Goal: Complete application form

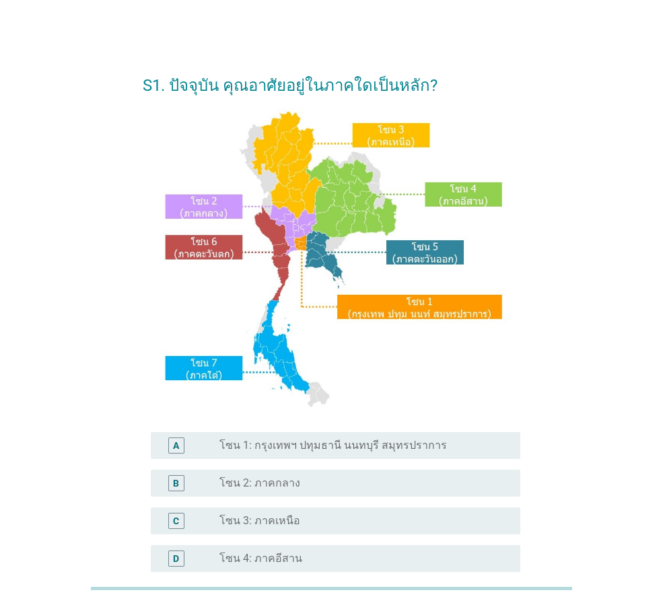
click at [331, 447] on label "โซน 1: กรุงเทพฯ ปทุมธานี นนทบุรี สมุทรปราการ" at bounding box center [333, 445] width 228 height 13
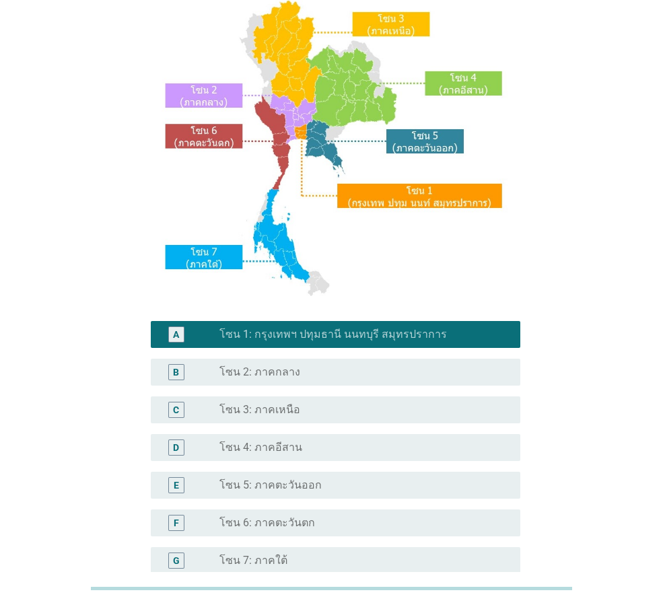
scroll to position [253, 0]
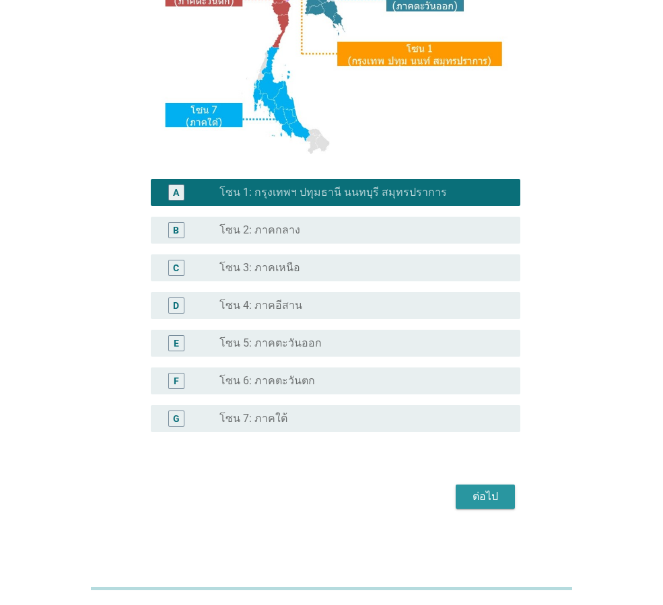
click at [496, 498] on div "ต่อไป" at bounding box center [486, 497] width 38 height 16
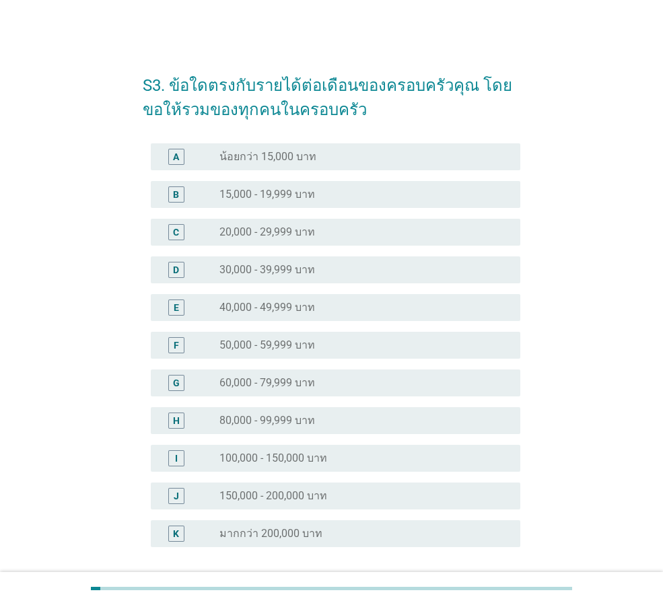
click at [334, 305] on div "radio_button_unchecked 40,000 - 49,999 บาท" at bounding box center [358, 307] width 279 height 13
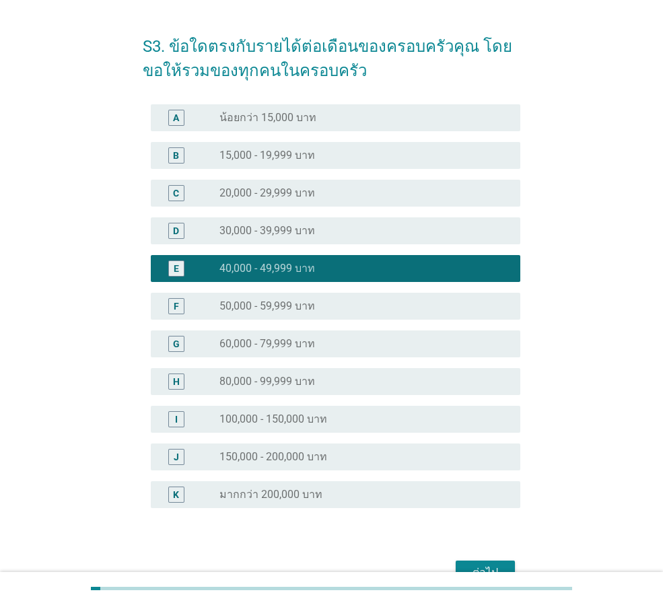
scroll to position [115, 0]
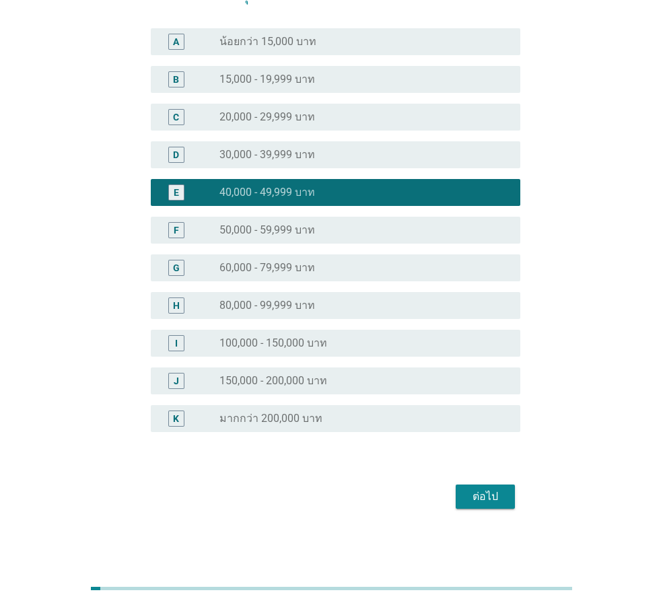
click at [517, 498] on div "ต่อไป" at bounding box center [332, 497] width 378 height 32
click at [501, 500] on div "ต่อไป" at bounding box center [486, 497] width 38 height 16
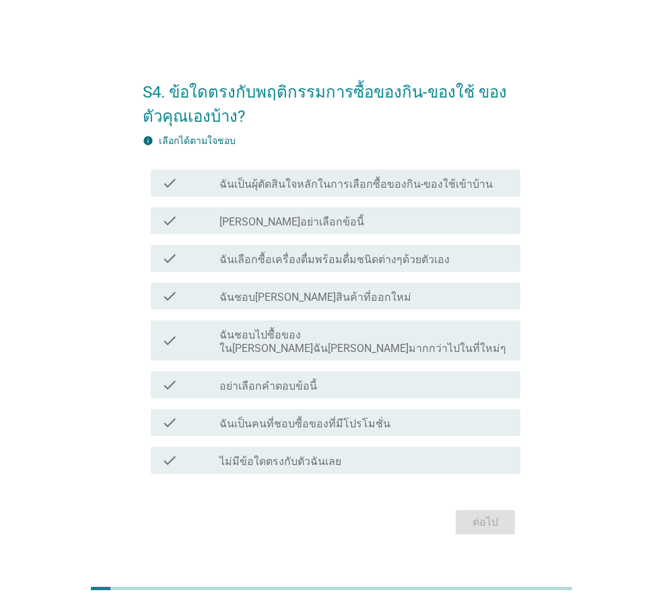
click at [388, 265] on label "ฉันเลือกซื้อเครื่องดื่มพร้อมดื่มชนิดต่างๆด้วยตัวเอง" at bounding box center [334, 259] width 230 height 13
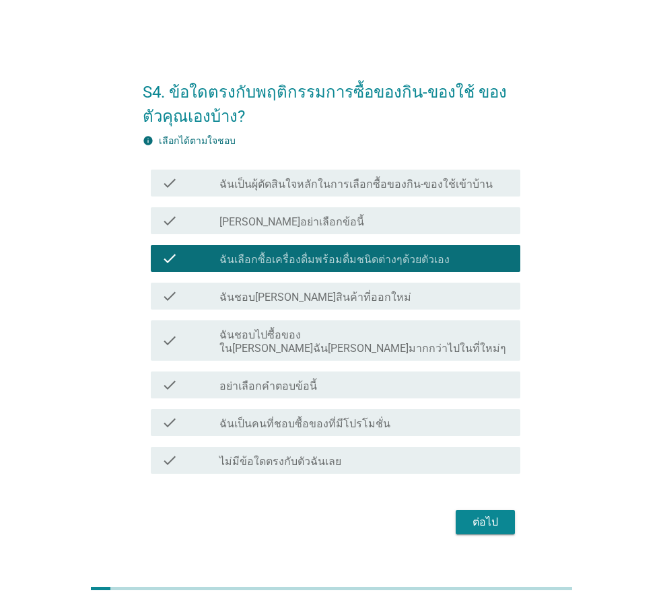
click at [404, 351] on div "check check_box_outline_blank ฉันชอบไปซื้อของใน[PERSON_NAME]ฉัน[PERSON_NAME]มาก…" at bounding box center [336, 340] width 370 height 40
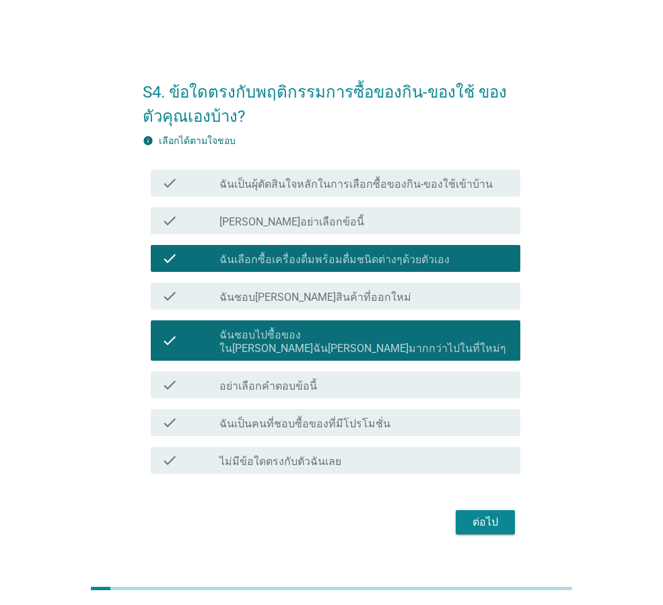
click at [360, 423] on label "ฉันเป็นคนที่ชอบซื้อของที่มีโปรโมชั่น" at bounding box center [304, 423] width 171 height 13
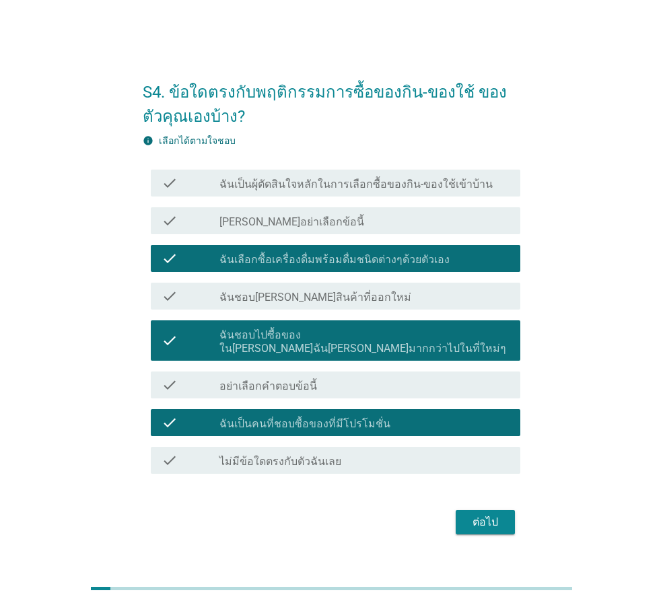
click at [493, 515] on div "ต่อไป" at bounding box center [486, 522] width 38 height 16
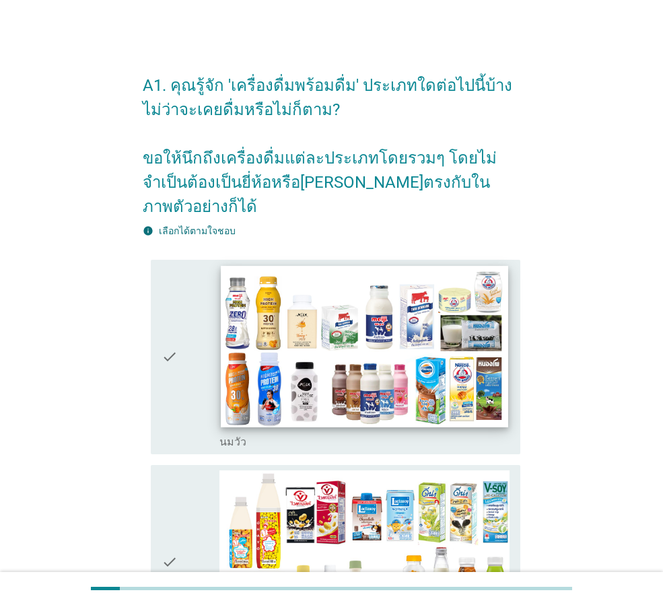
click at [345, 275] on img at bounding box center [364, 347] width 287 height 162
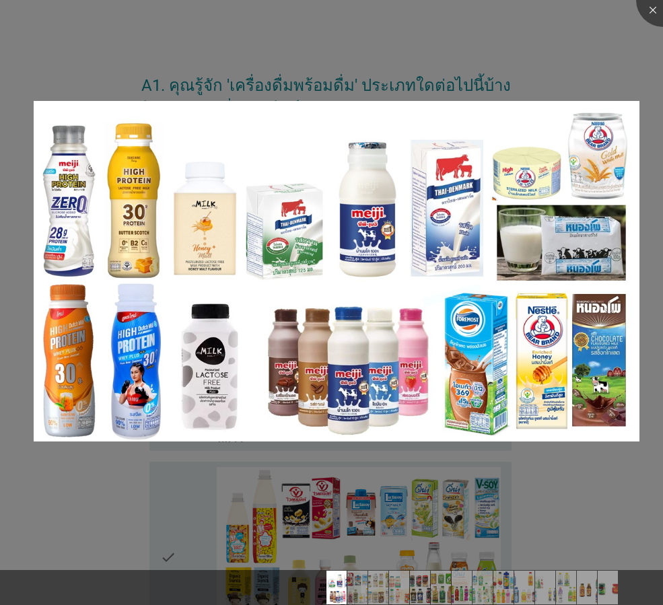
click at [127, 529] on div at bounding box center [331, 302] width 663 height 605
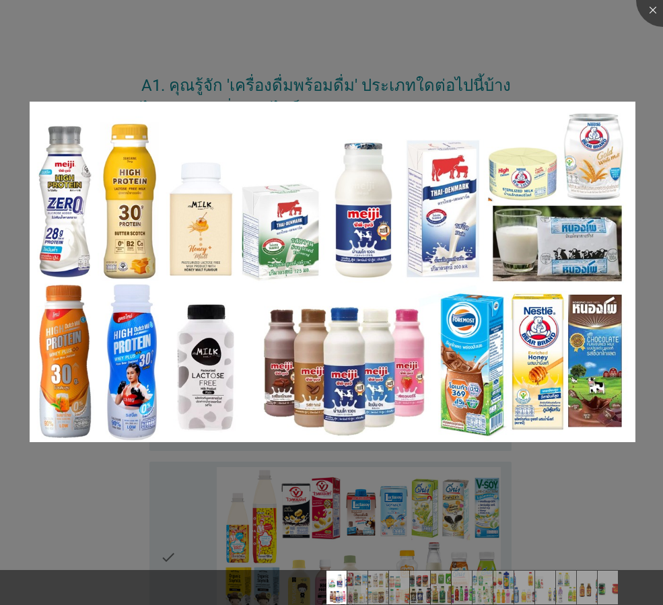
click at [149, 529] on div at bounding box center [331, 302] width 663 height 605
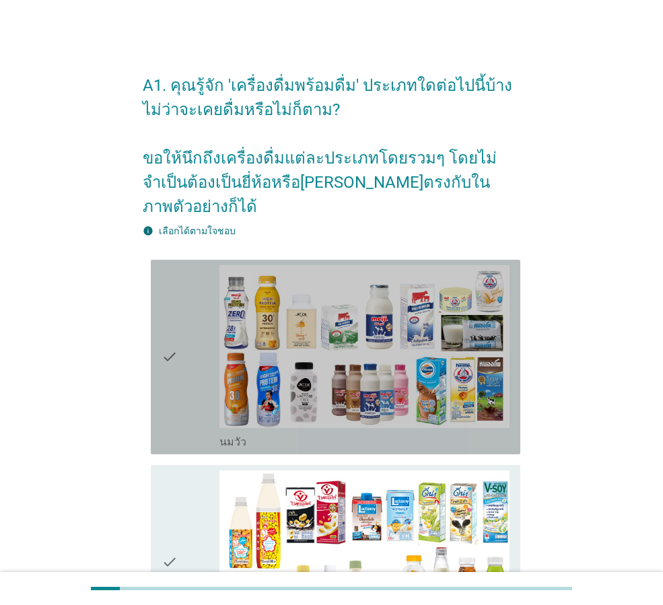
click at [176, 345] on icon "check" at bounding box center [170, 357] width 16 height 184
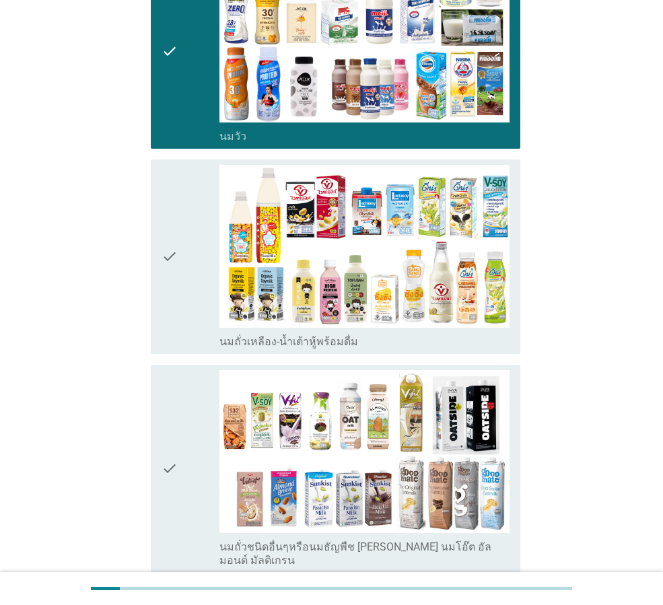
scroll to position [337, 0]
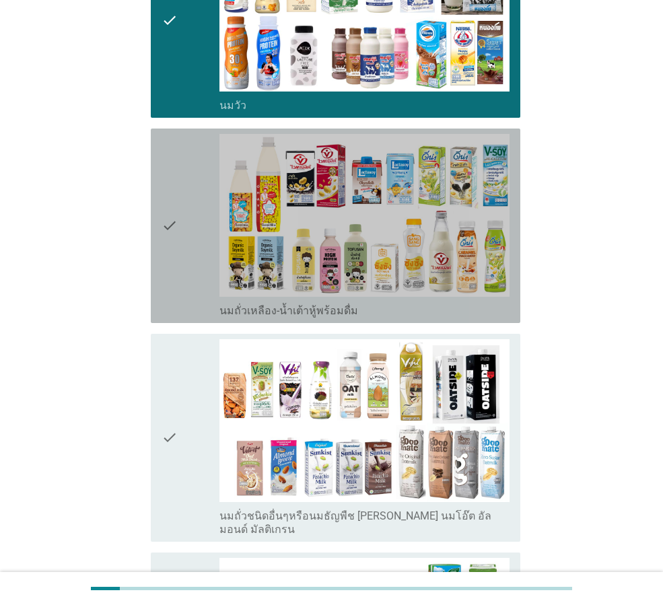
click at [198, 226] on div "check" at bounding box center [191, 226] width 58 height 184
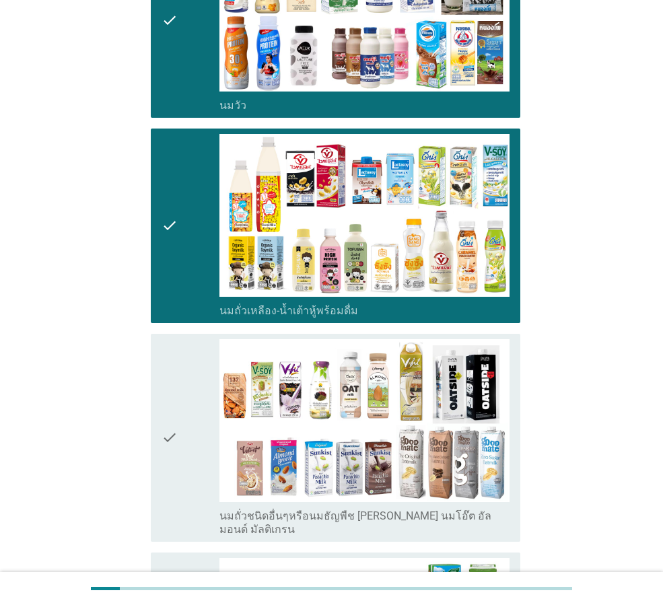
scroll to position [673, 0]
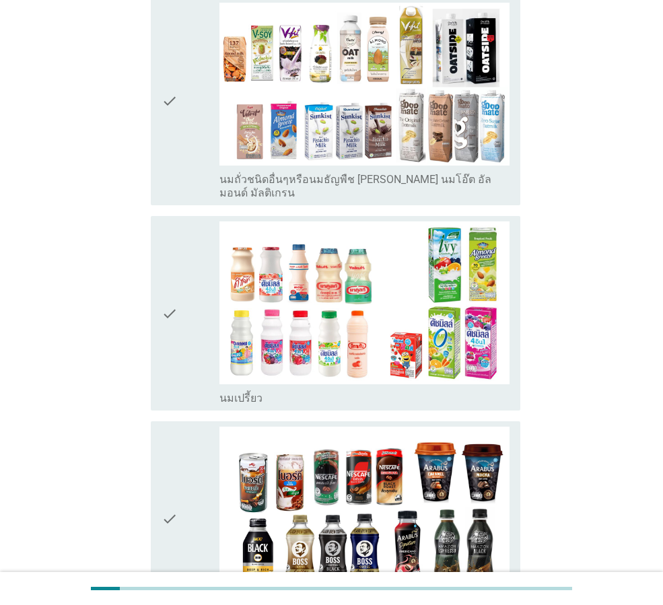
click at [202, 254] on div "check" at bounding box center [191, 314] width 58 height 184
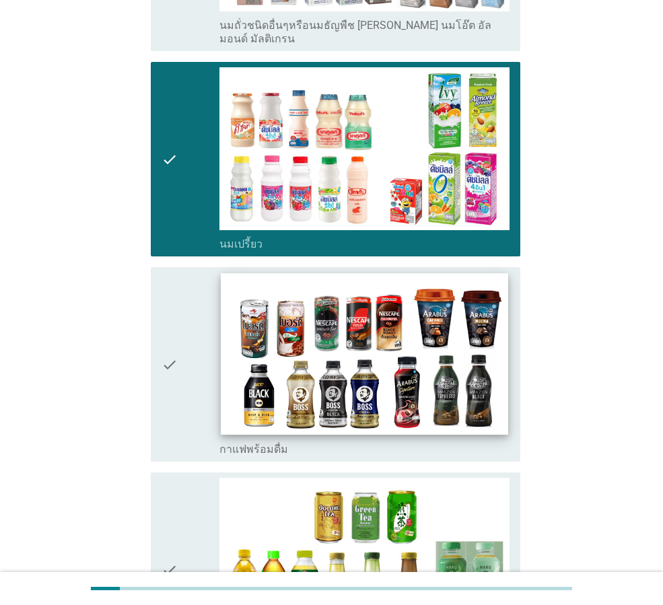
scroll to position [1010, 0]
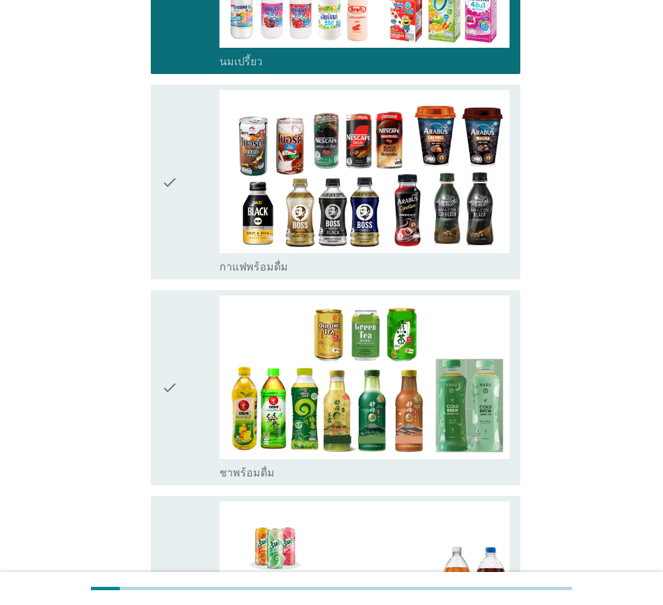
click at [190, 365] on div "check" at bounding box center [191, 388] width 58 height 184
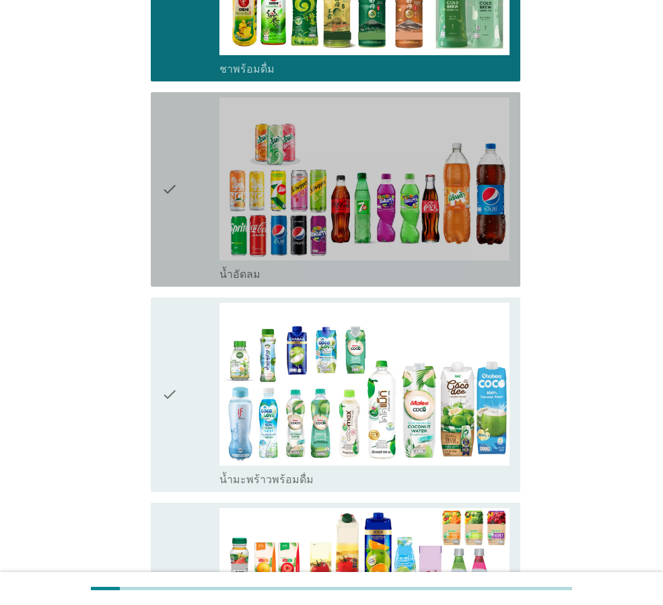
click at [189, 174] on div "check" at bounding box center [191, 190] width 58 height 184
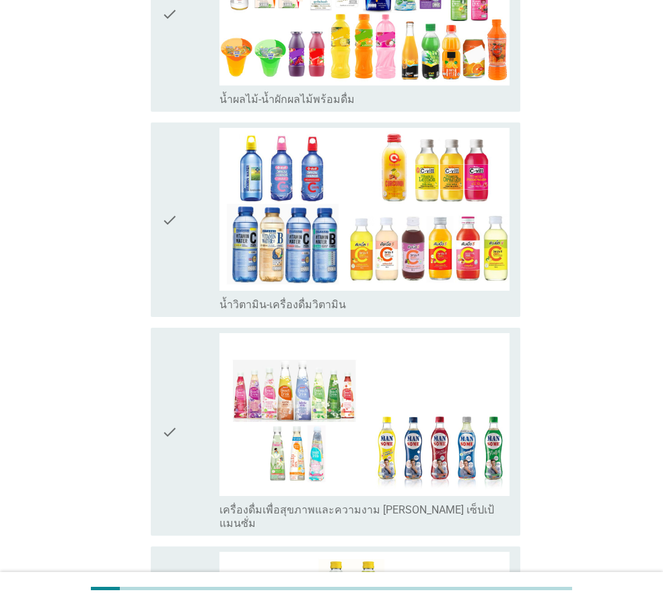
scroll to position [2154, 0]
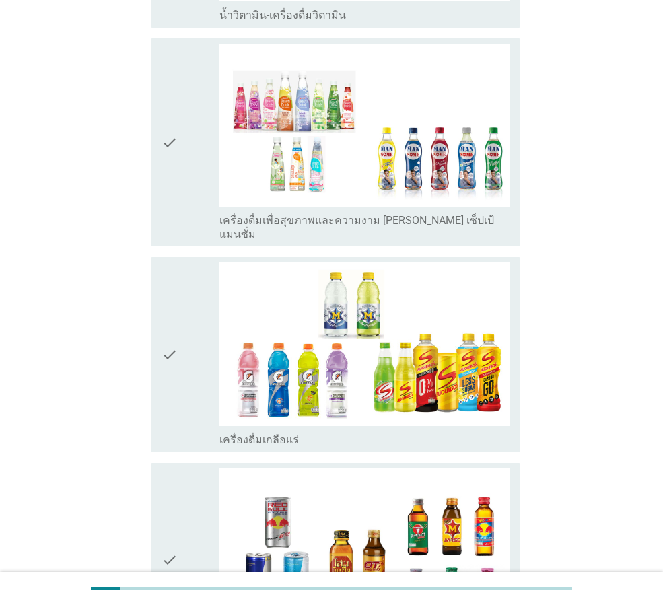
click at [191, 263] on div "check" at bounding box center [191, 355] width 58 height 184
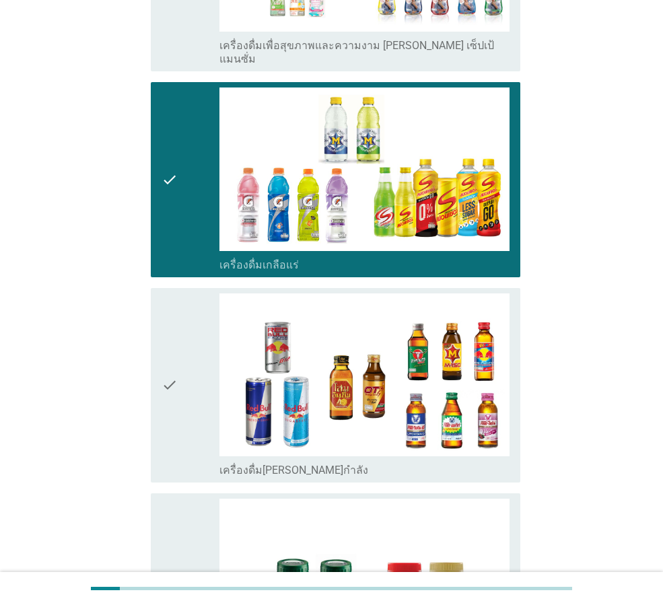
scroll to position [2626, 0]
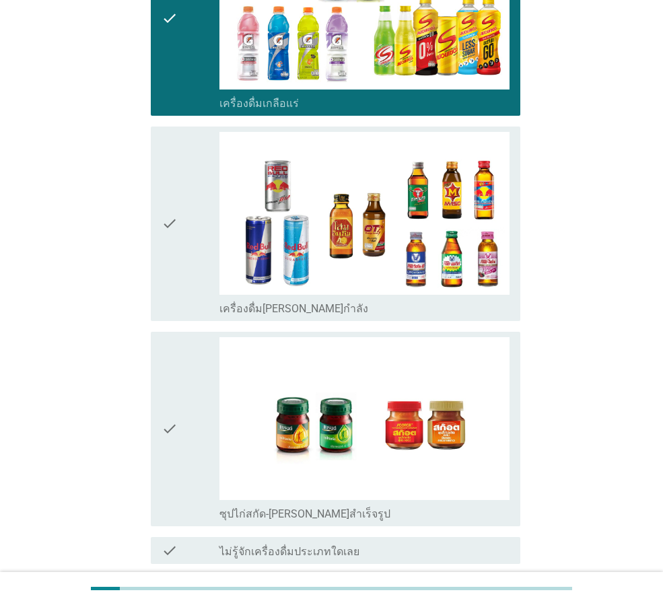
click at [481, 605] on div "ต่อไป" at bounding box center [486, 613] width 38 height 16
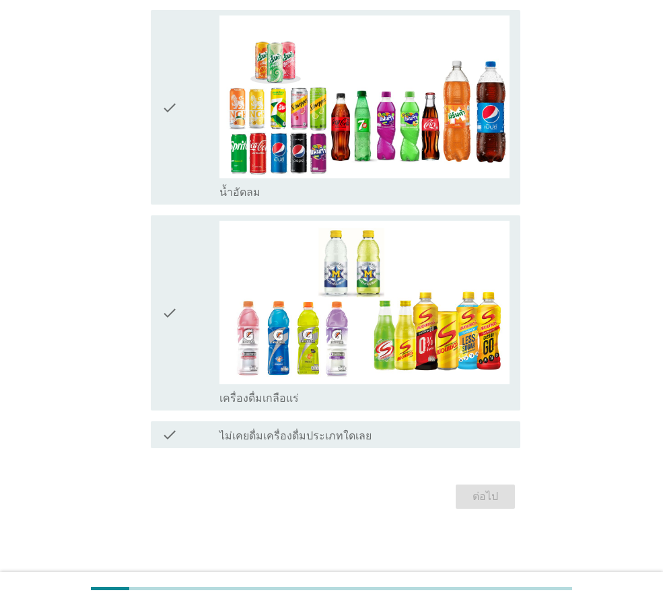
scroll to position [0, 0]
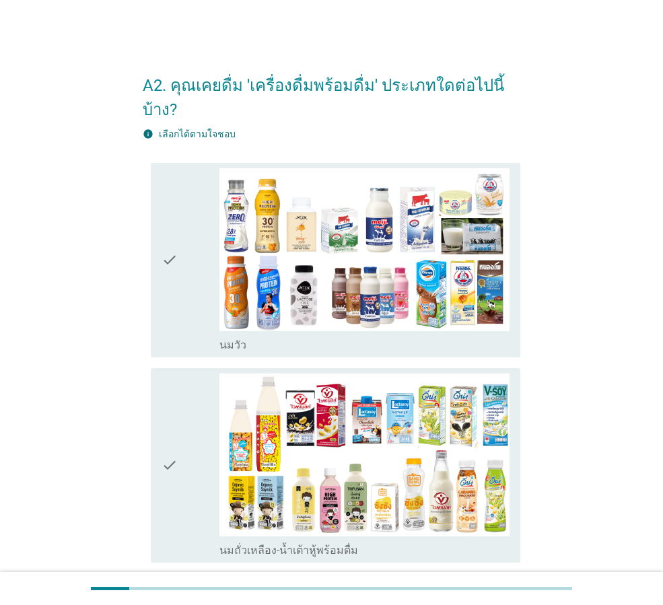
click at [181, 235] on div "check" at bounding box center [191, 260] width 58 height 184
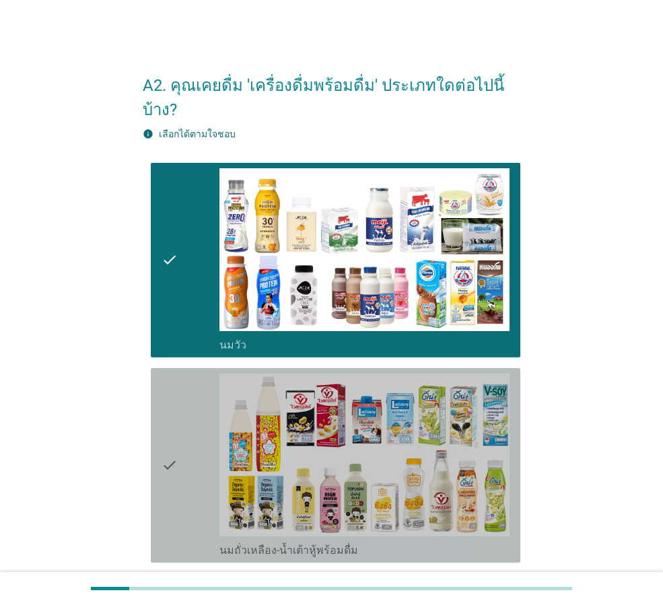
click at [176, 453] on icon "check" at bounding box center [170, 466] width 16 height 184
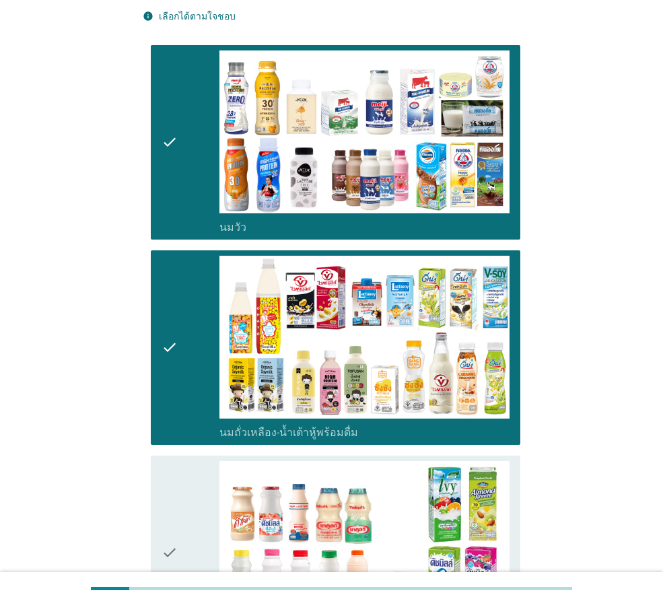
scroll to position [337, 0]
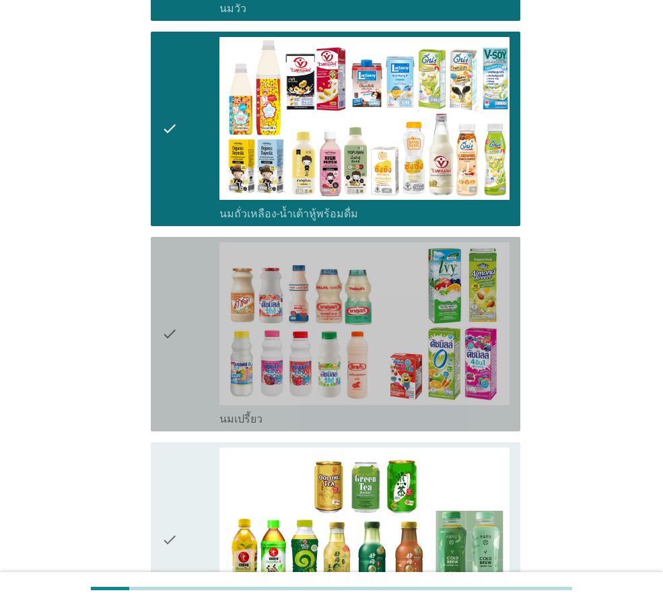
click at [177, 336] on icon "check" at bounding box center [170, 334] width 16 height 184
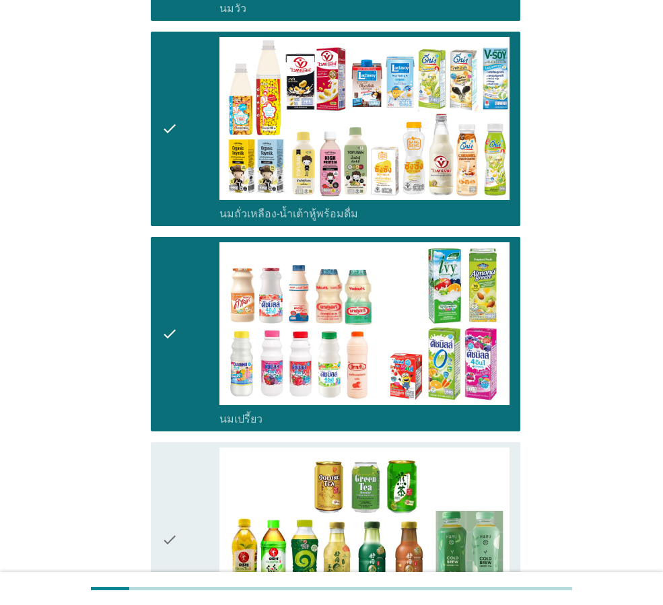
scroll to position [539, 0]
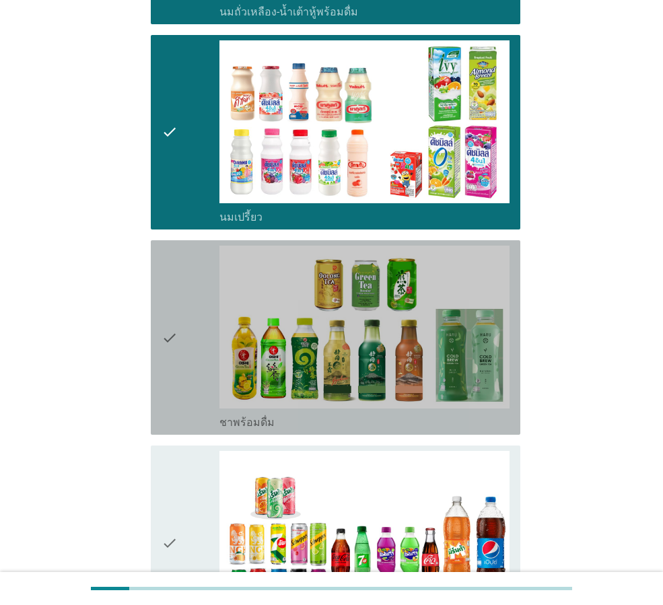
click at [170, 332] on icon "check" at bounding box center [170, 338] width 16 height 184
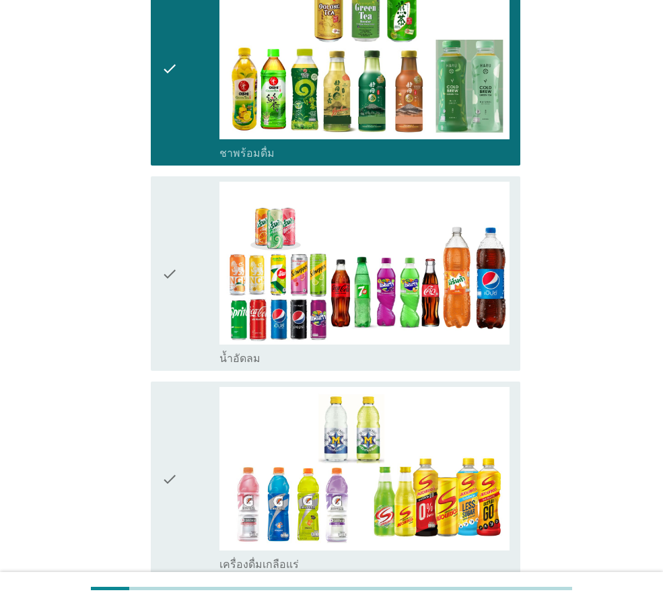
click at [176, 280] on icon "check" at bounding box center [170, 274] width 16 height 184
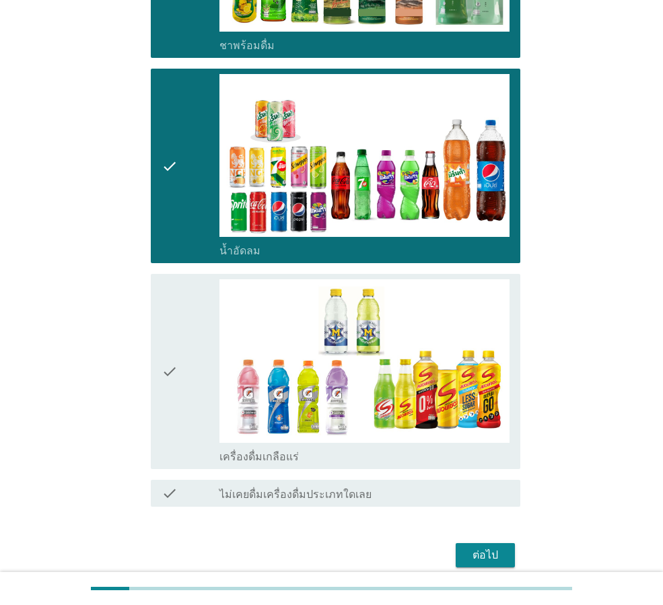
scroll to position [950, 0]
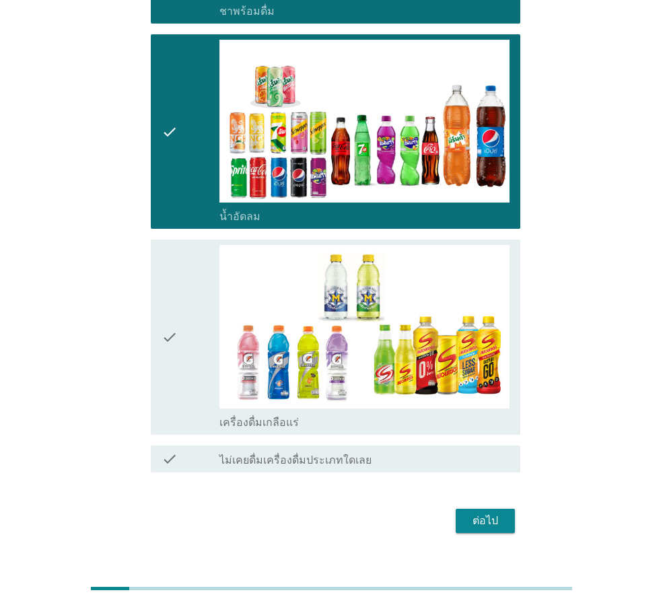
click at [177, 318] on icon "check" at bounding box center [170, 337] width 16 height 184
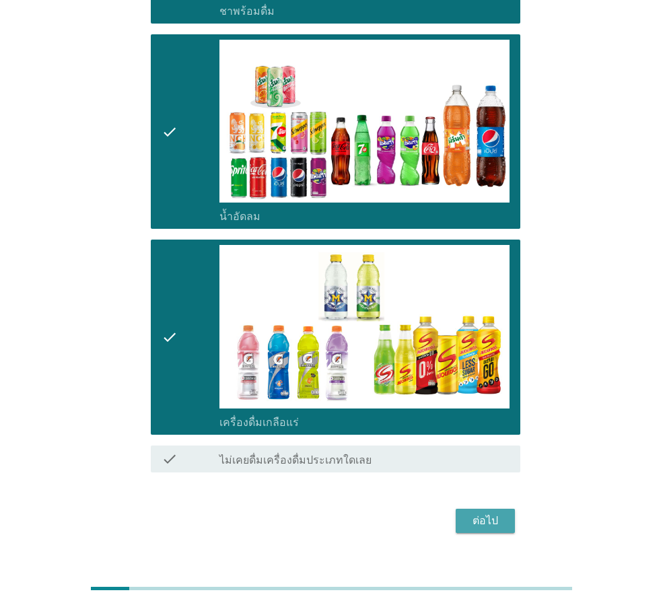
click at [471, 513] on div "ต่อไป" at bounding box center [486, 521] width 38 height 16
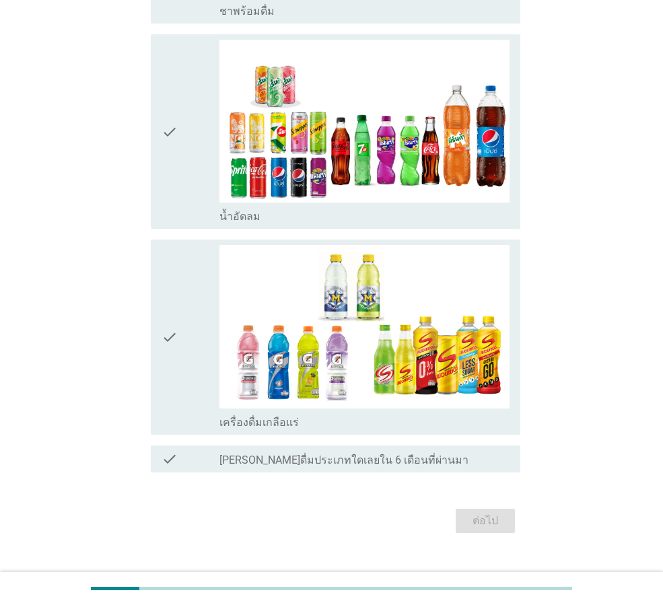
scroll to position [0, 0]
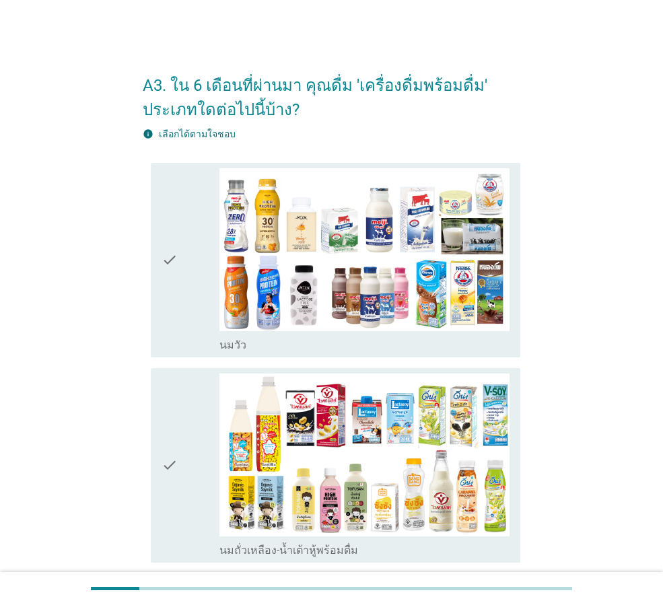
click at [189, 268] on div "check" at bounding box center [191, 260] width 58 height 184
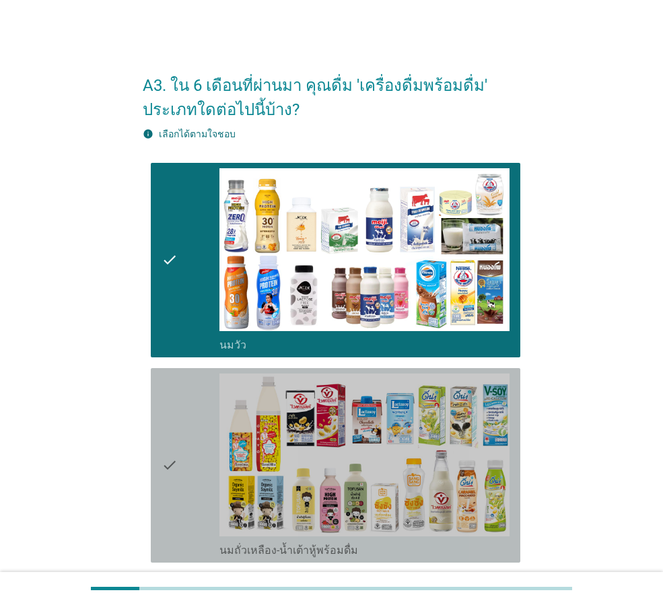
click at [198, 480] on div "check" at bounding box center [191, 466] width 58 height 184
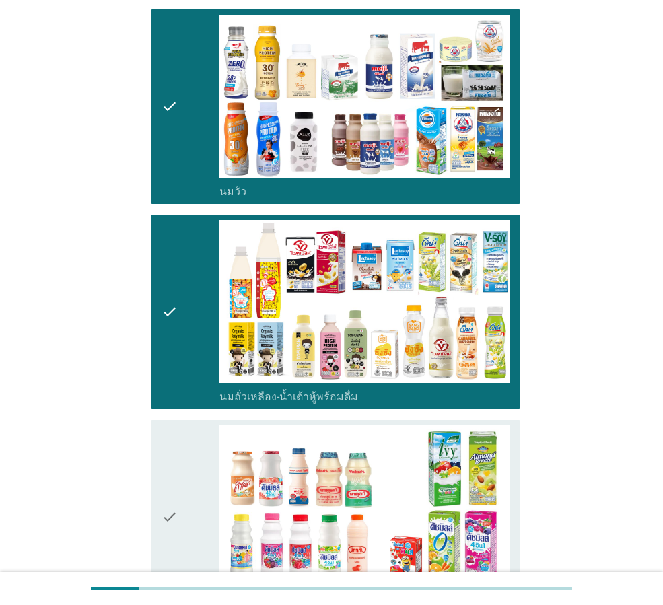
scroll to position [337, 0]
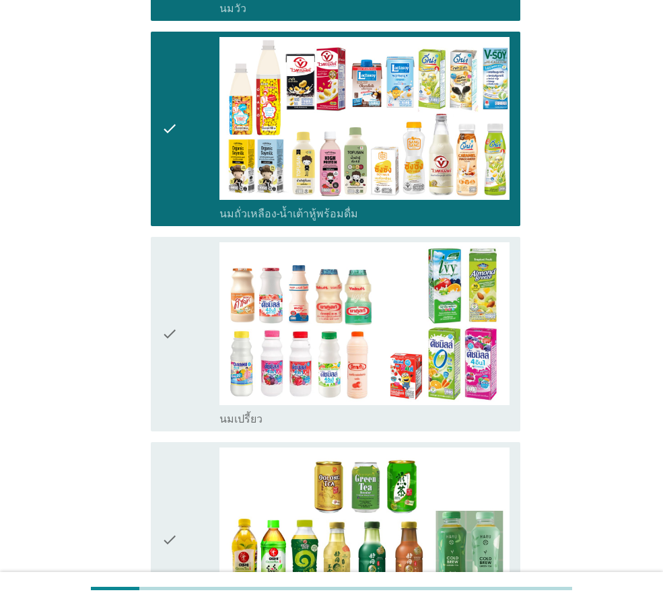
click at [170, 329] on icon "check" at bounding box center [170, 334] width 16 height 184
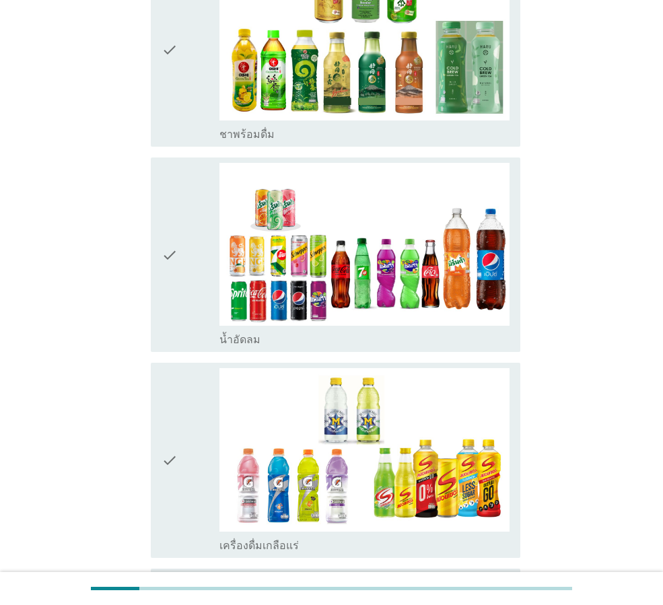
scroll to position [943, 0]
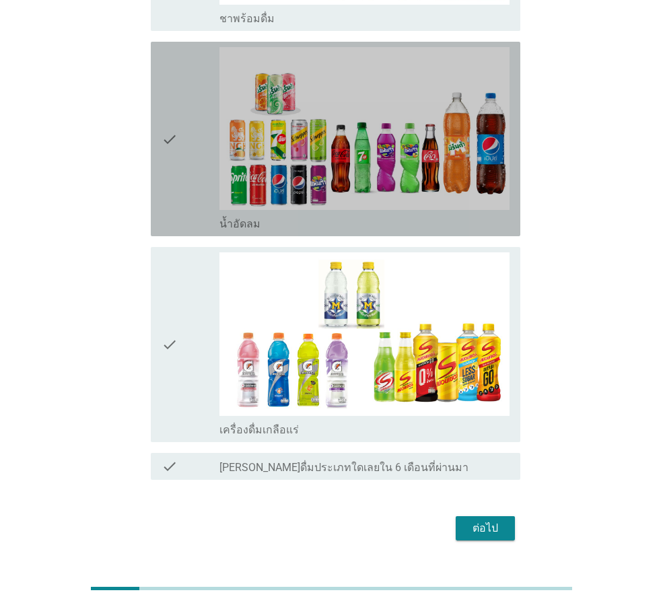
click at [185, 130] on div "check" at bounding box center [191, 139] width 58 height 184
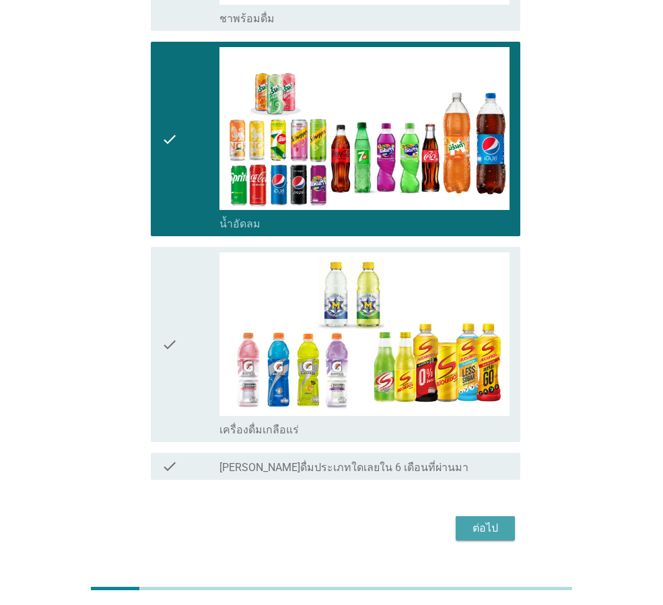
click at [481, 530] on div "ต่อไป" at bounding box center [486, 528] width 38 height 16
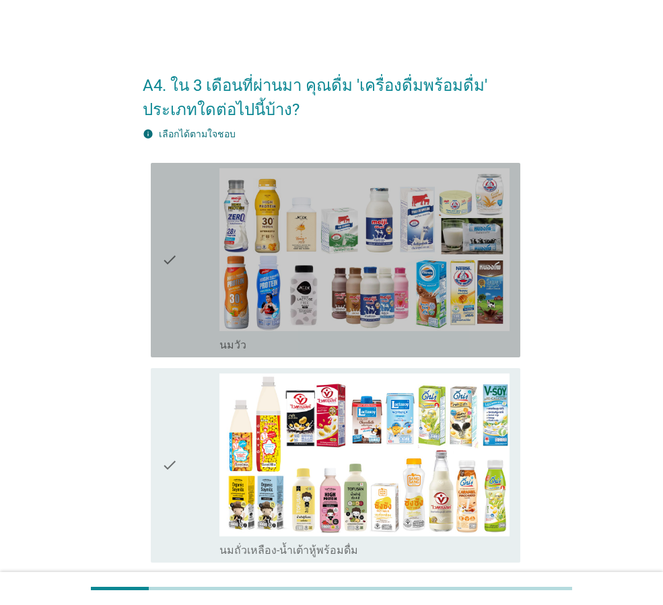
drag, startPoint x: 182, startPoint y: 248, endPoint x: 169, endPoint y: 407, distance: 159.4
click at [182, 249] on div "check" at bounding box center [191, 260] width 58 height 184
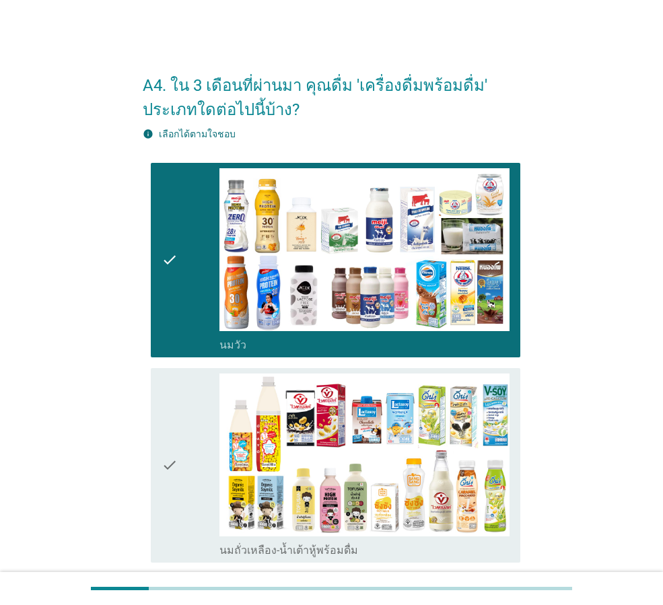
click at [169, 454] on icon "check" at bounding box center [170, 466] width 16 height 184
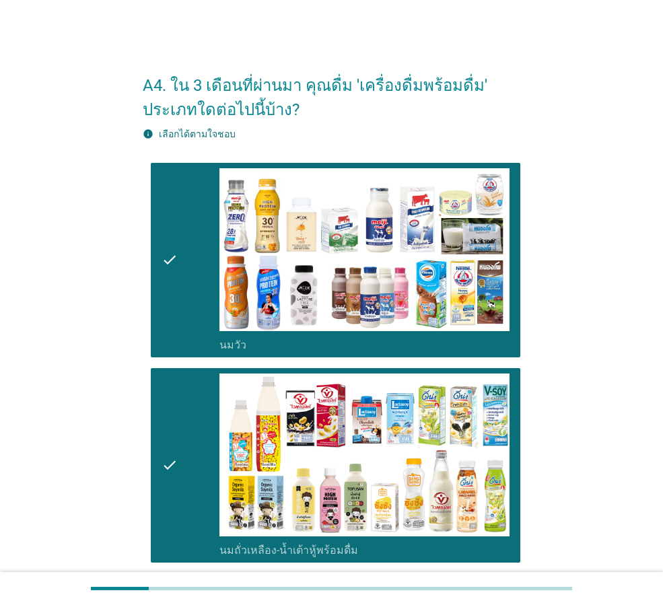
scroll to position [337, 0]
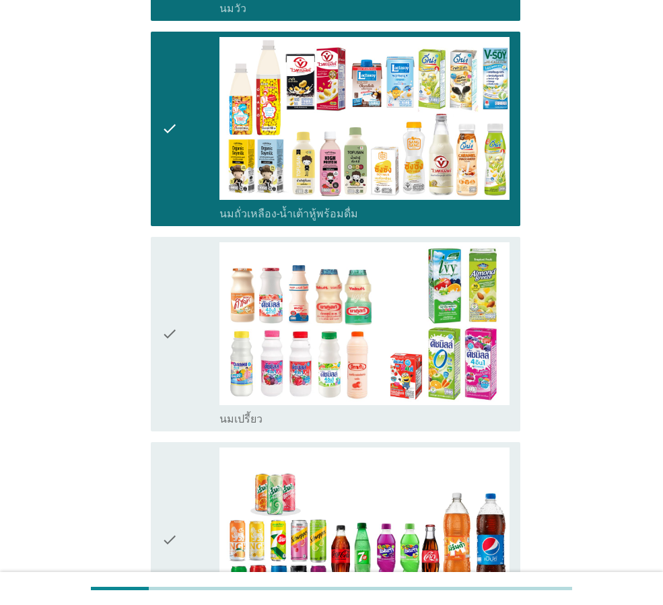
click at [188, 358] on div "check" at bounding box center [191, 334] width 58 height 184
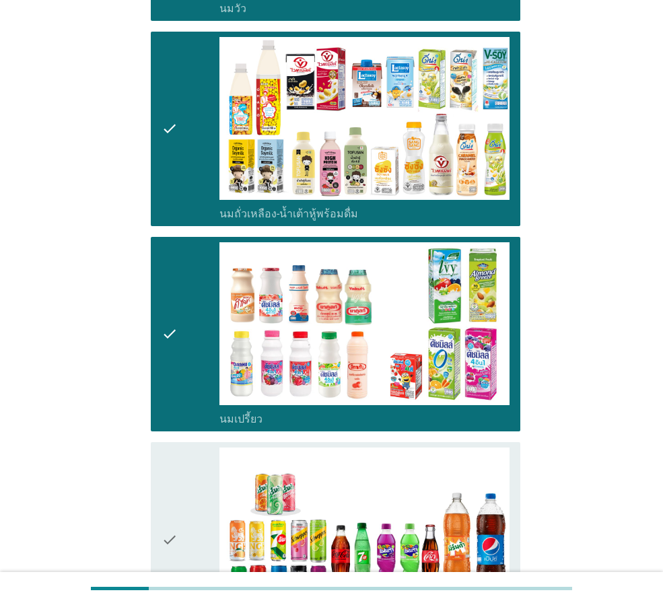
scroll to position [564, 0]
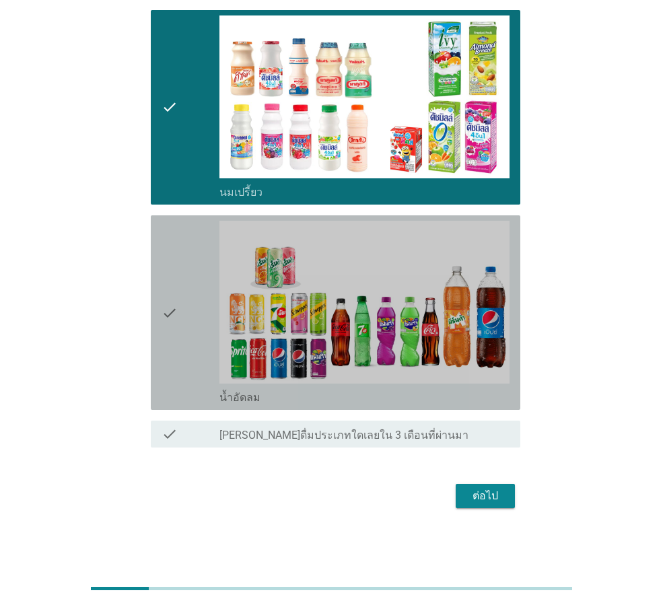
click at [176, 326] on icon "check" at bounding box center [170, 313] width 16 height 184
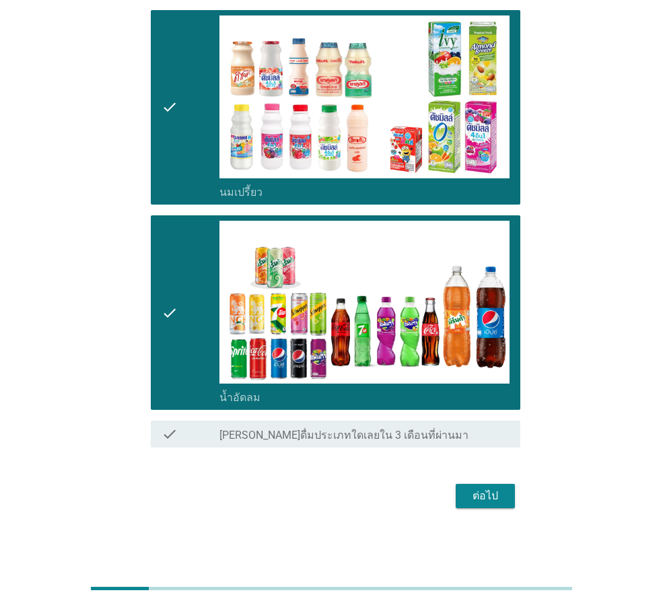
click at [495, 503] on div "ต่อไป" at bounding box center [486, 496] width 38 height 16
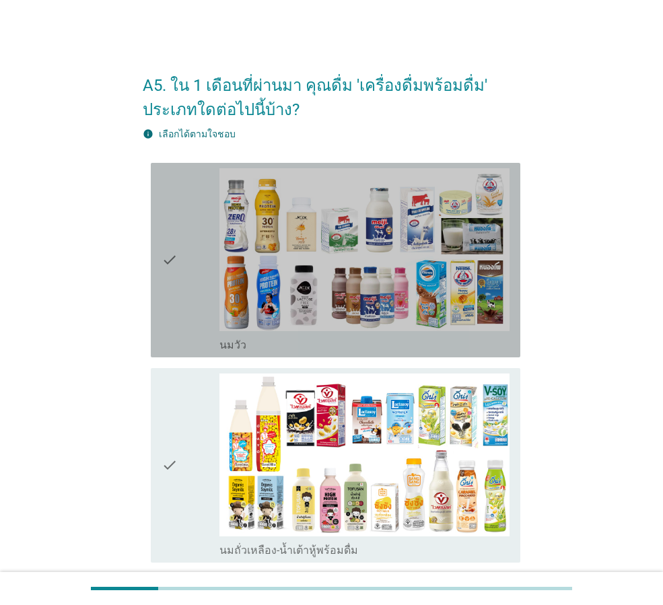
click at [176, 261] on icon "check" at bounding box center [170, 260] width 16 height 184
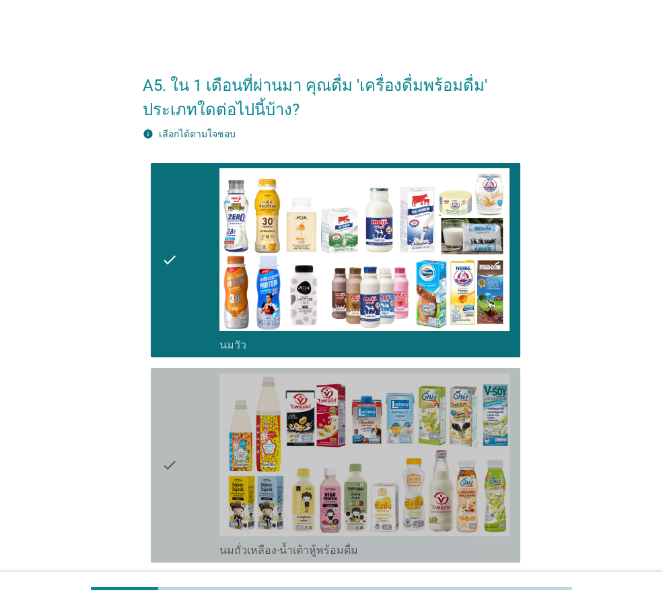
click at [197, 424] on div "check" at bounding box center [191, 466] width 58 height 184
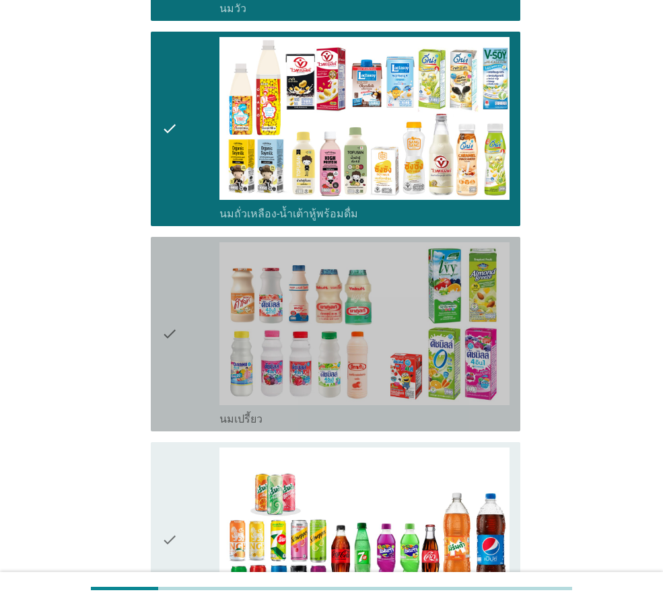
click at [193, 353] on div "check" at bounding box center [191, 334] width 58 height 184
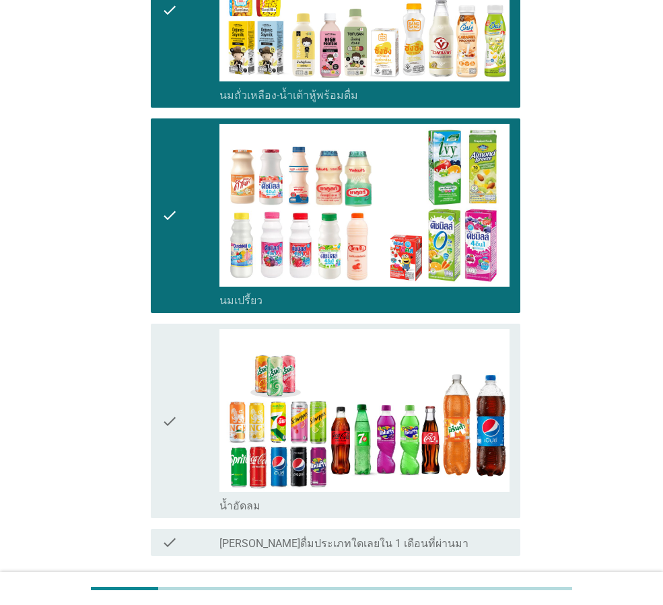
scroll to position [539, 0]
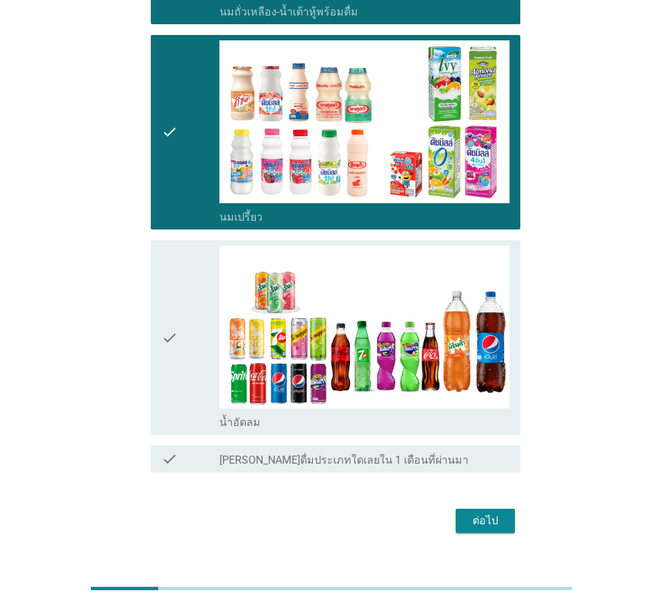
click at [500, 524] on div "ต่อไป" at bounding box center [486, 521] width 38 height 16
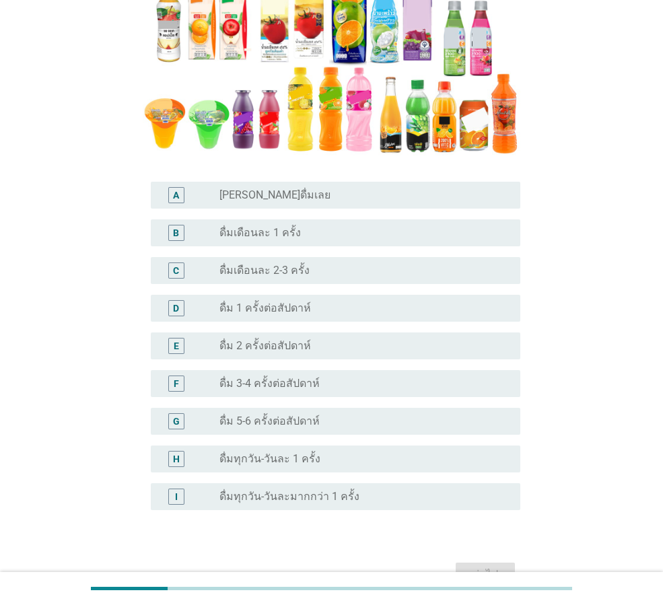
scroll to position [269, 0]
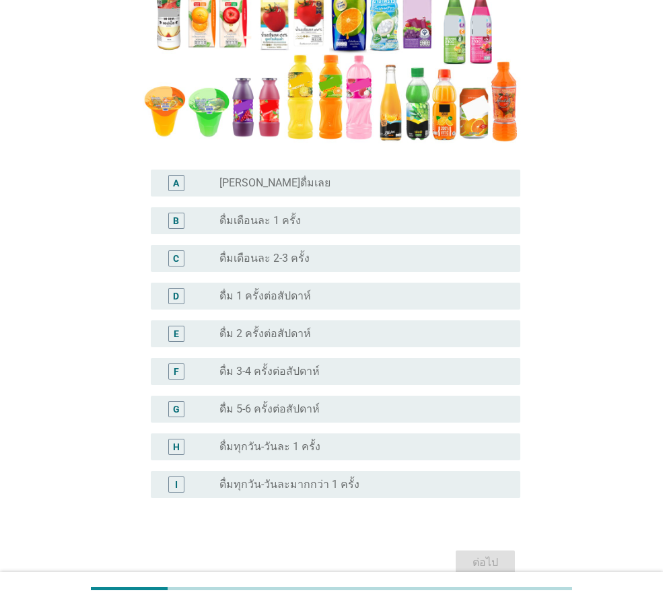
click at [292, 221] on label "ดื่มเดือนละ 1 ครั้ง" at bounding box center [259, 220] width 81 height 13
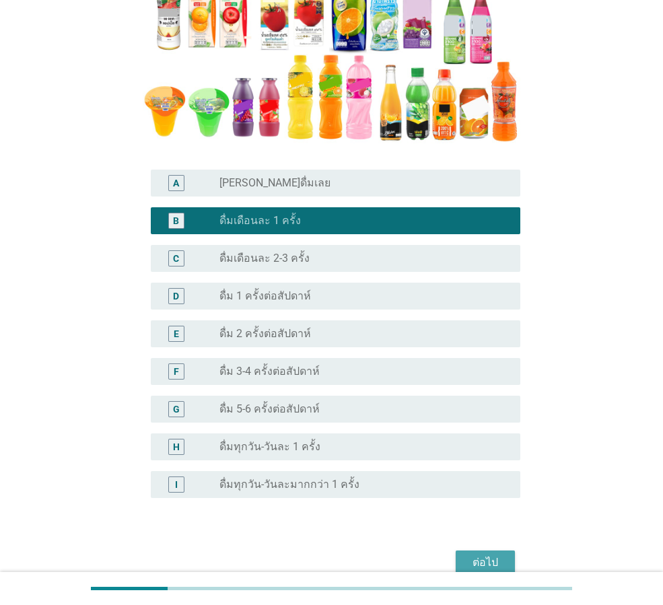
click at [483, 555] on div "ต่อไป" at bounding box center [486, 563] width 38 height 16
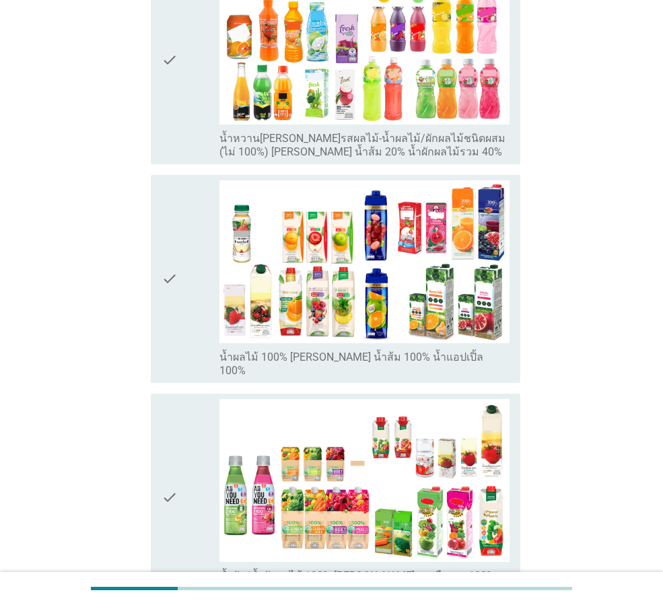
scroll to position [273, 0]
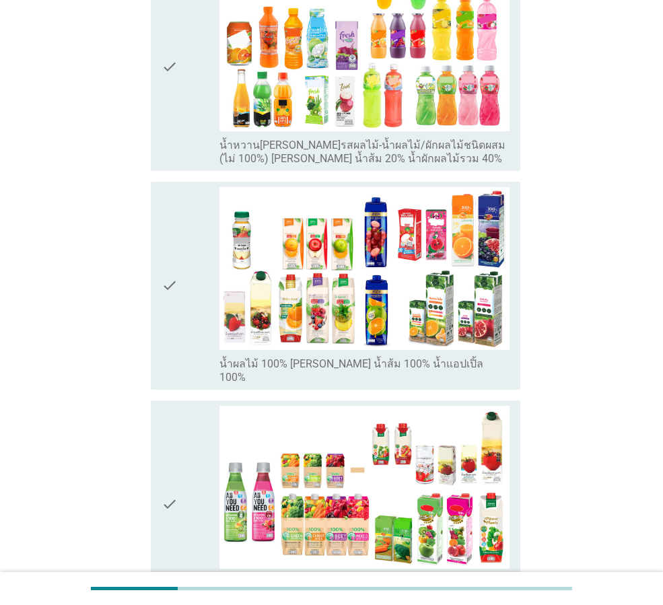
click at [170, 254] on icon "check" at bounding box center [170, 285] width 16 height 197
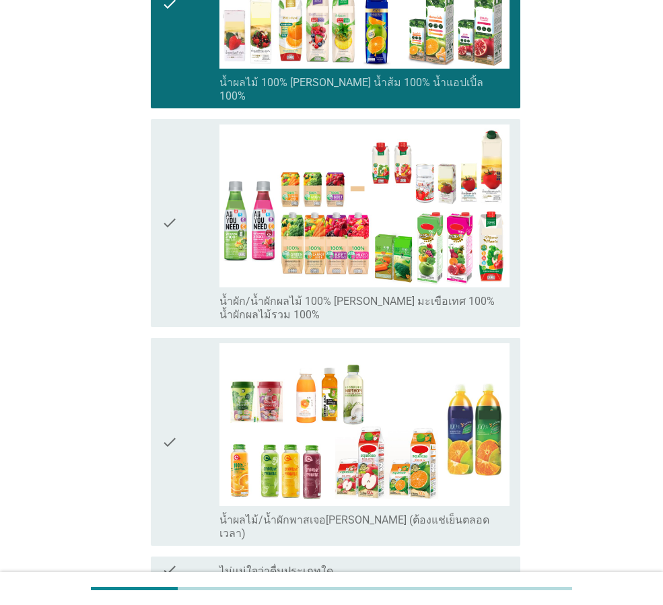
scroll to position [677, 0]
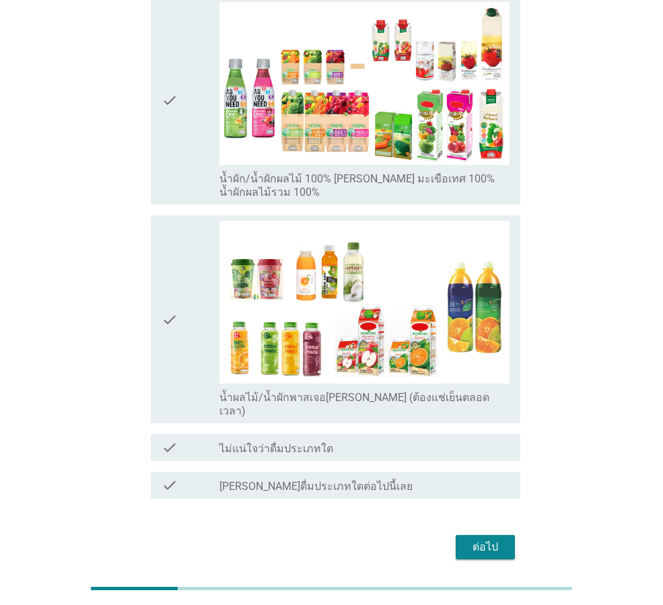
click at [476, 531] on div "ต่อไป" at bounding box center [332, 547] width 378 height 32
click at [479, 539] on div "ต่อไป" at bounding box center [486, 547] width 38 height 16
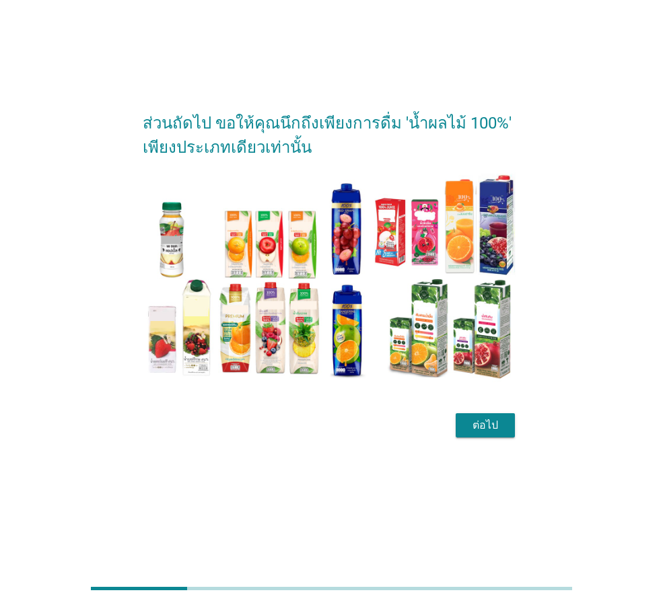
scroll to position [0, 0]
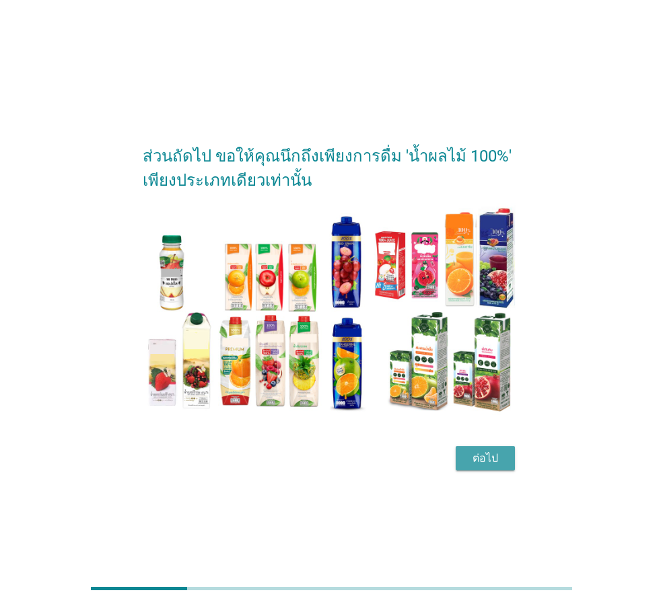
click at [481, 455] on div "ต่อไป" at bounding box center [486, 458] width 38 height 16
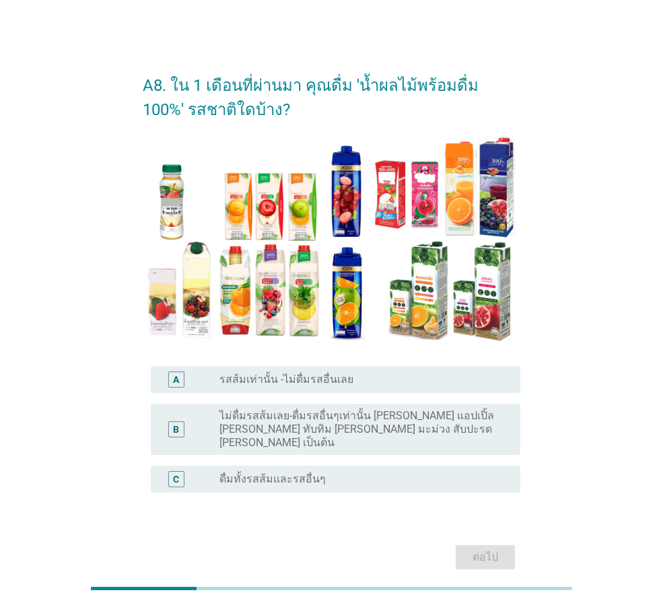
click at [349, 421] on label "ไม่ดื่มรสส้มเลย-ดื่มรสอื่นๆเท่านั้น [PERSON_NAME] แอปเปิ้ล [PERSON_NAME] ทับทิม…" at bounding box center [358, 429] width 279 height 40
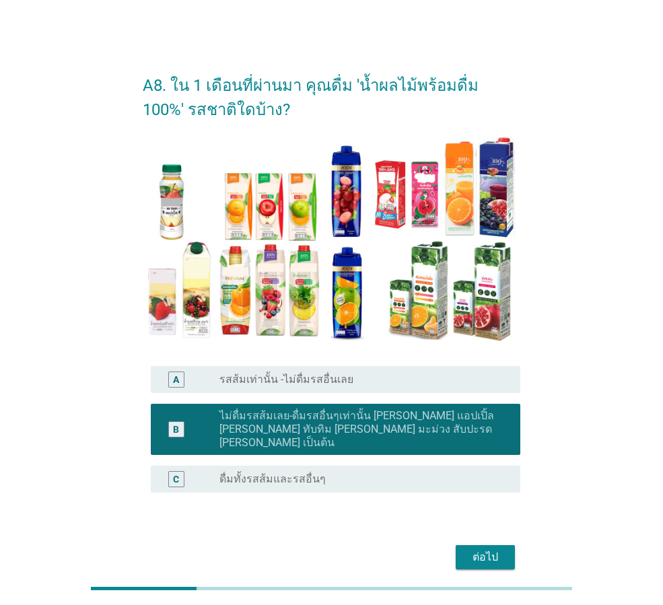
click at [353, 473] on div "radio_button_unchecked ดื่มทั้งรสส้มและรสอื่นๆ" at bounding box center [358, 479] width 279 height 13
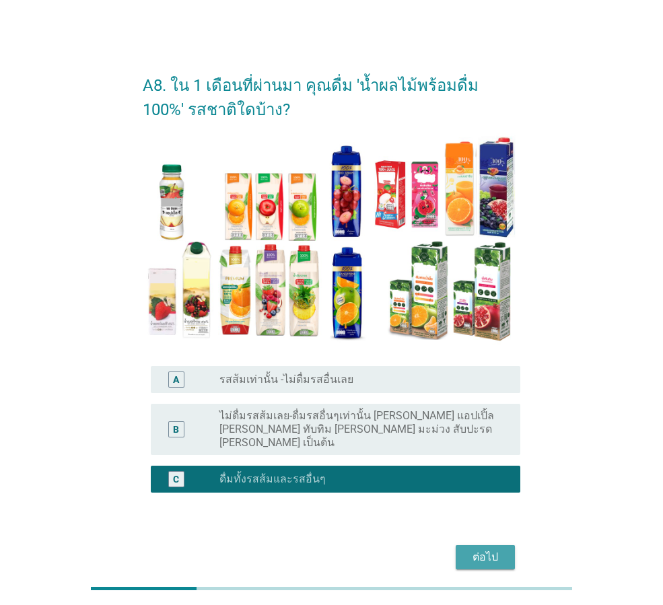
click at [485, 549] on div "ต่อไป" at bounding box center [486, 557] width 38 height 16
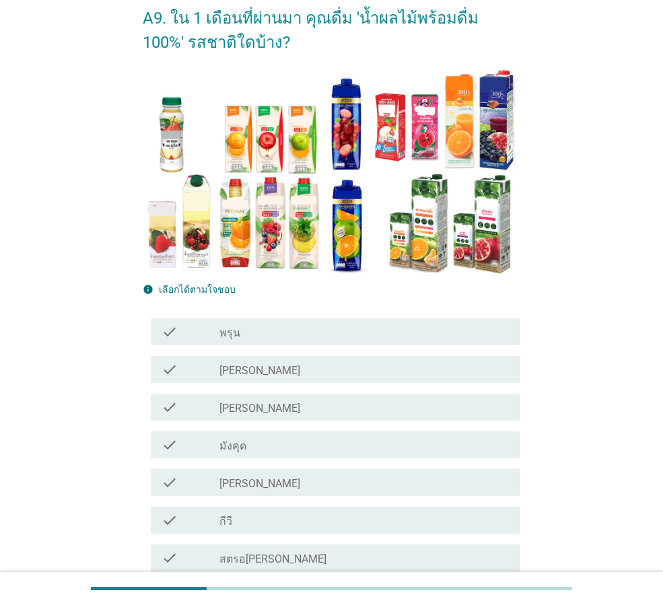
scroll to position [202, 0]
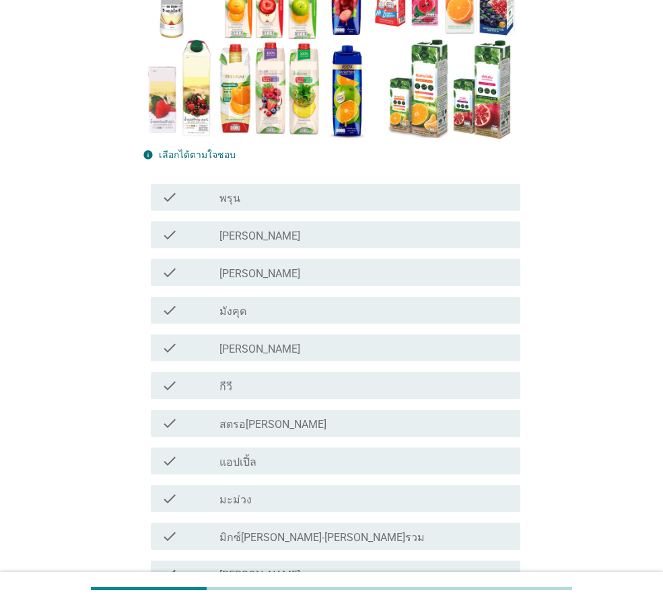
click at [244, 352] on div "check_box_outline_blank [PERSON_NAME]" at bounding box center [364, 348] width 290 height 16
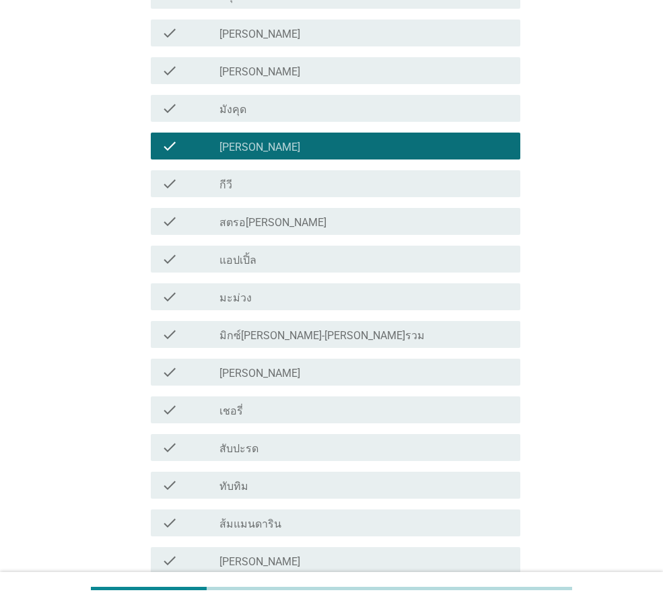
scroll to position [539, 0]
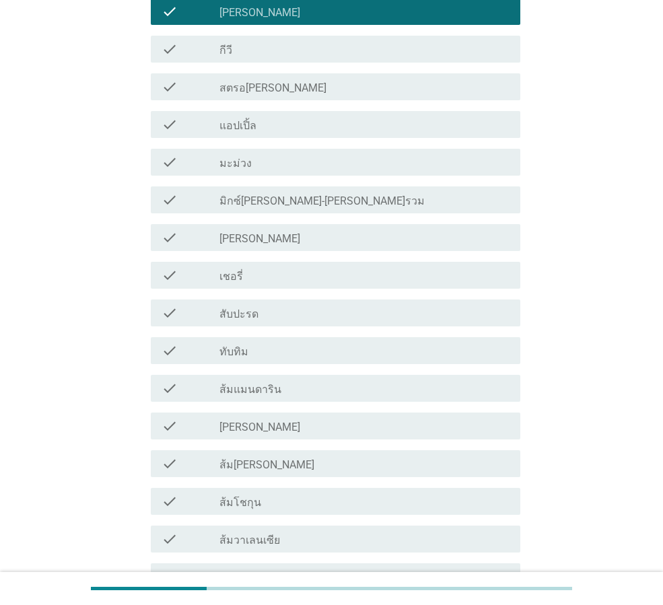
click at [263, 236] on div "check_box_outline_blank [PERSON_NAME]" at bounding box center [364, 238] width 290 height 16
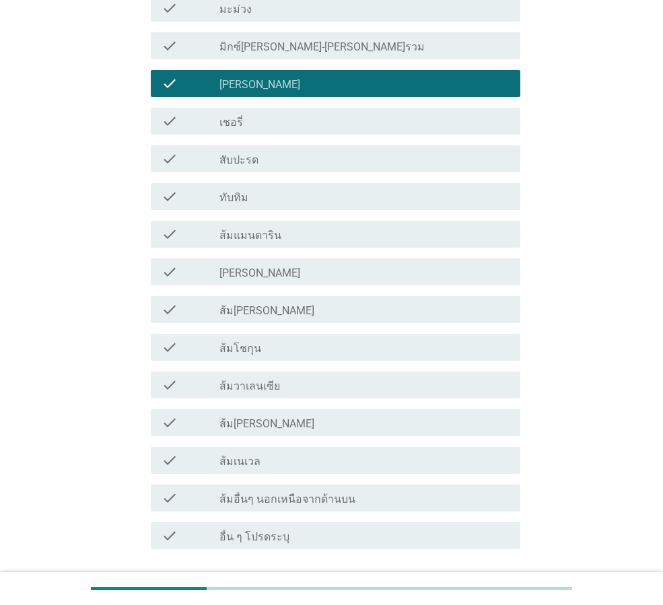
scroll to position [794, 0]
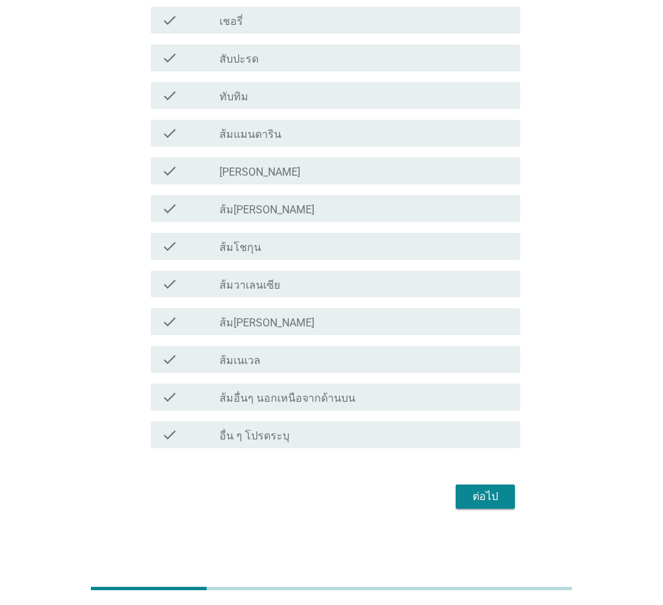
click at [473, 498] on div "ต่อไป" at bounding box center [486, 497] width 38 height 16
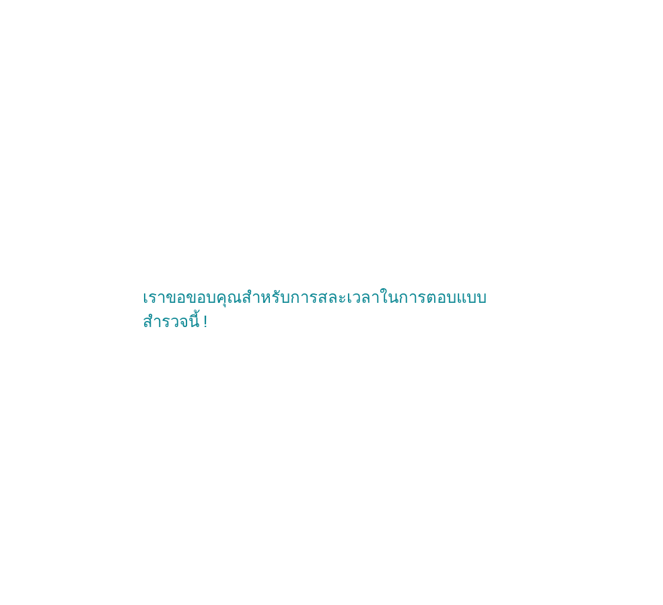
scroll to position [0, 0]
